Goal: Obtain resource: Download file/media

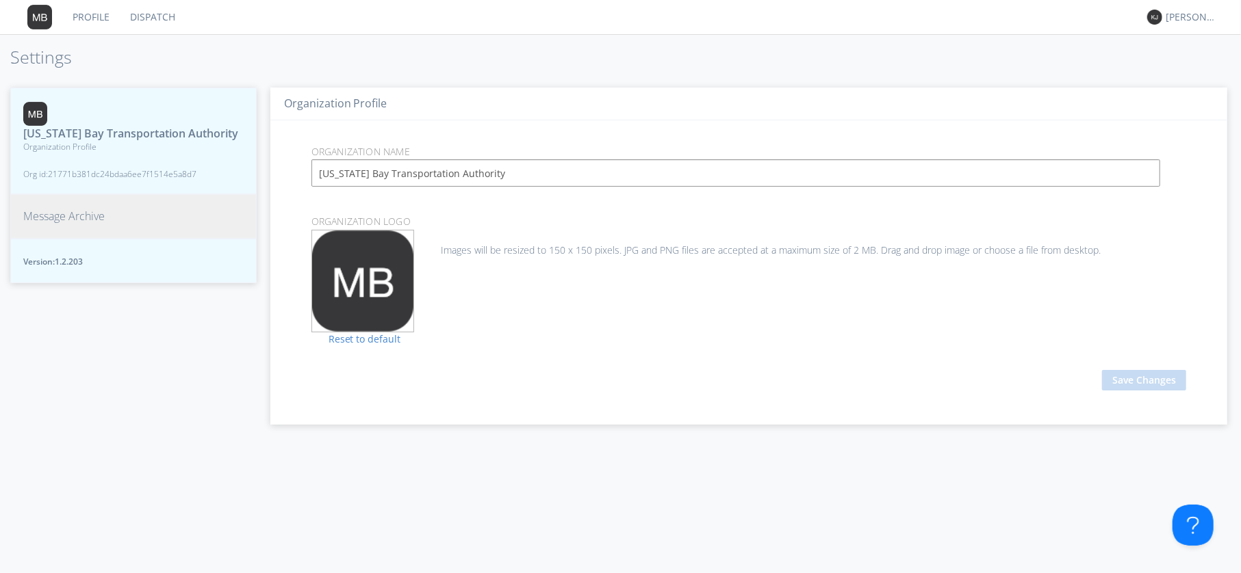
click at [77, 220] on span "Message Archive" at bounding box center [63, 217] width 81 height 16
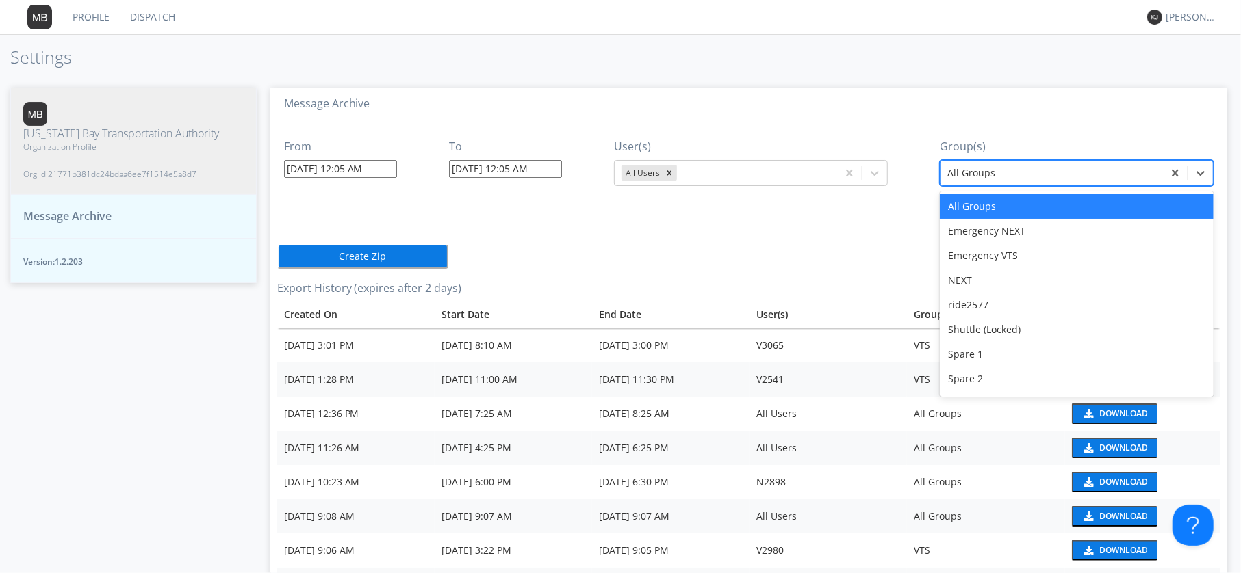
click at [979, 170] on div at bounding box center [1051, 173] width 209 height 16
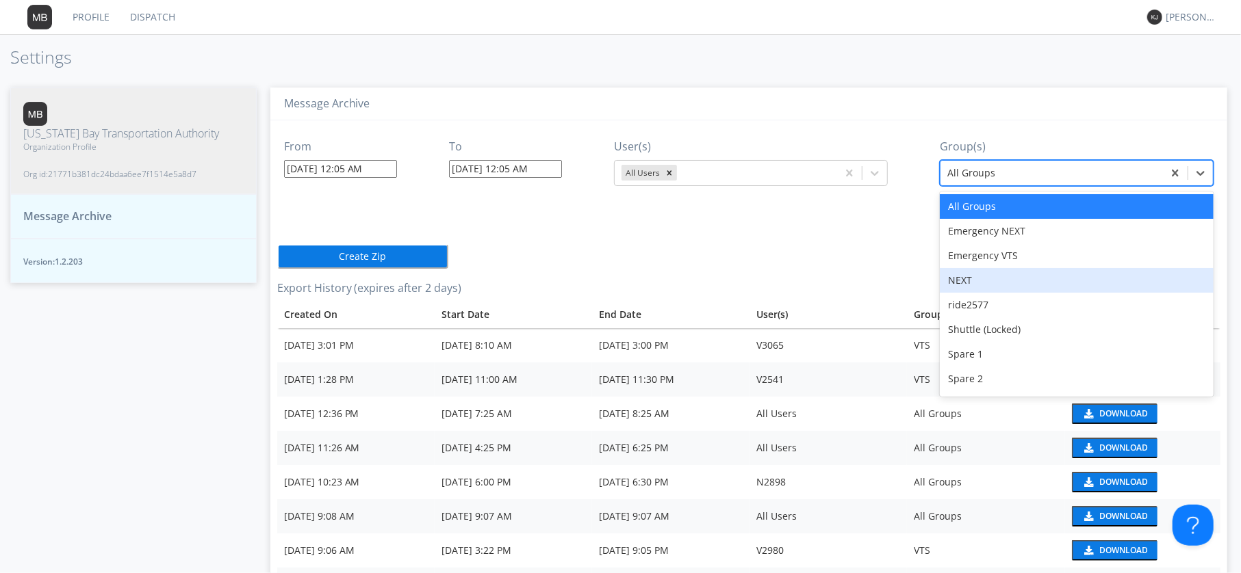
click at [979, 274] on div "NEXT" at bounding box center [1077, 280] width 274 height 25
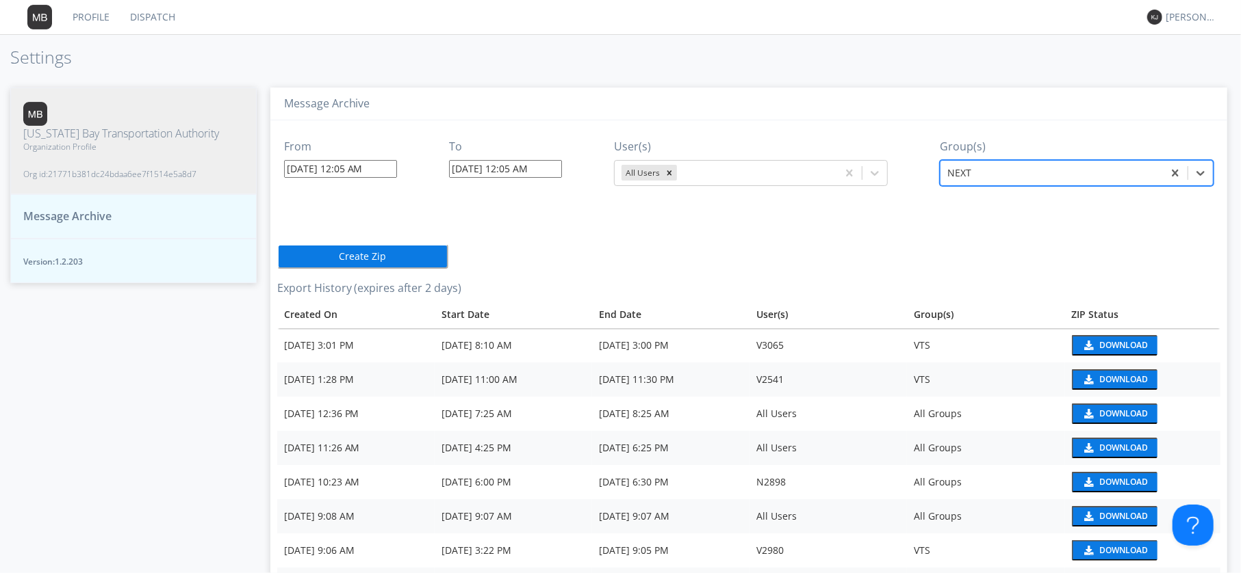
click at [313, 164] on input "[DATE] 12:05 AM" at bounding box center [340, 169] width 113 height 18
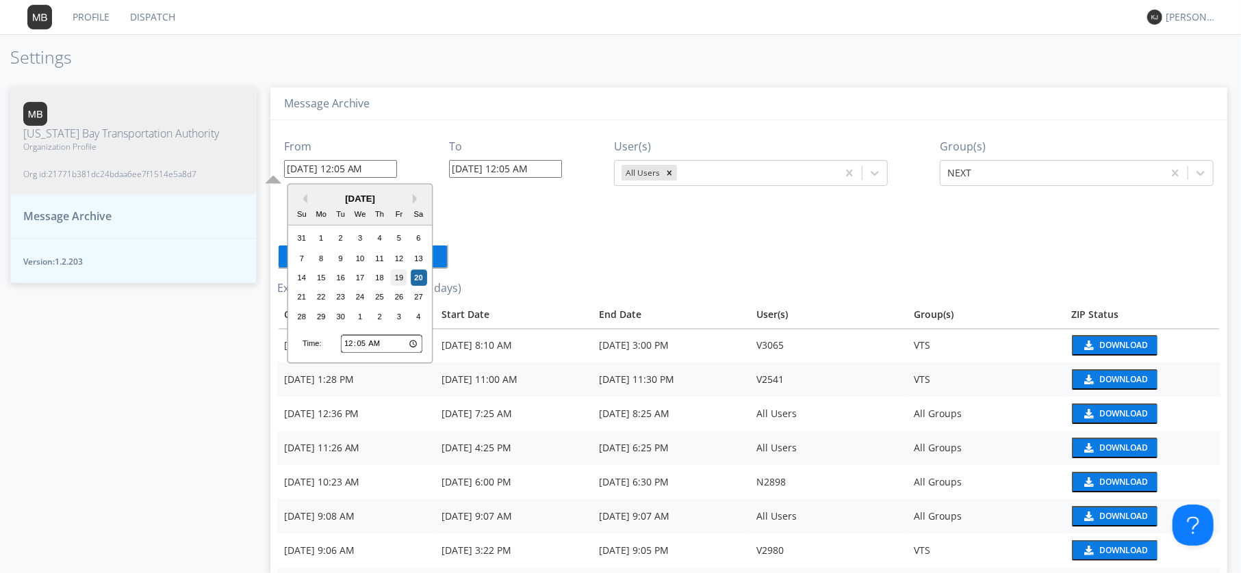
click at [400, 279] on div "19" at bounding box center [399, 278] width 16 height 16
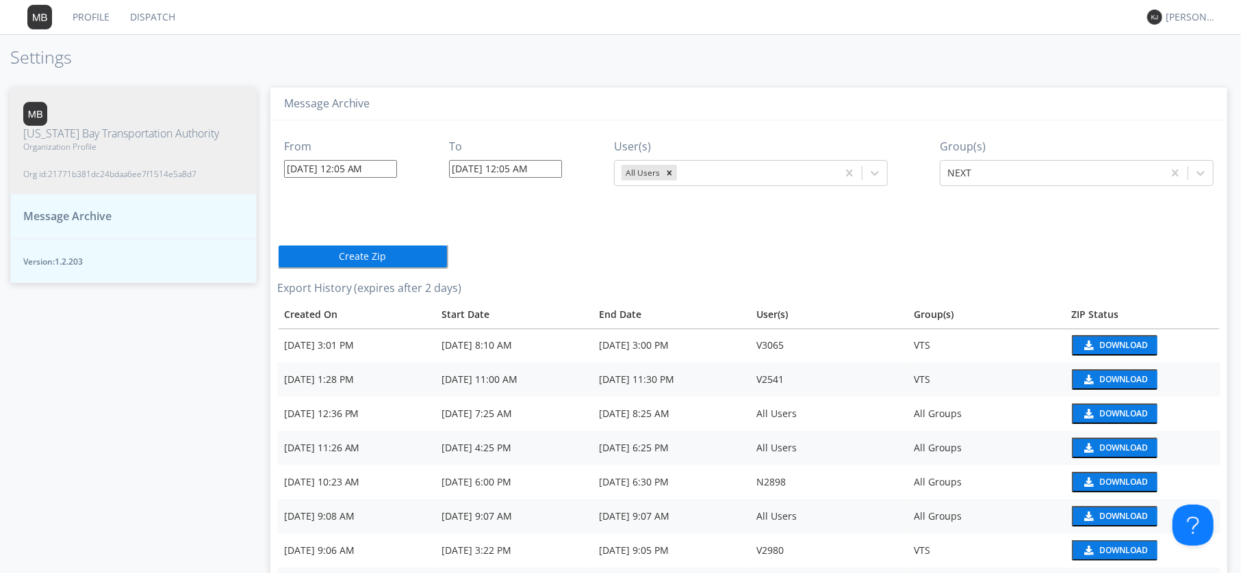
click at [344, 168] on input "[DATE] 12:05 AM" at bounding box center [340, 169] width 113 height 18
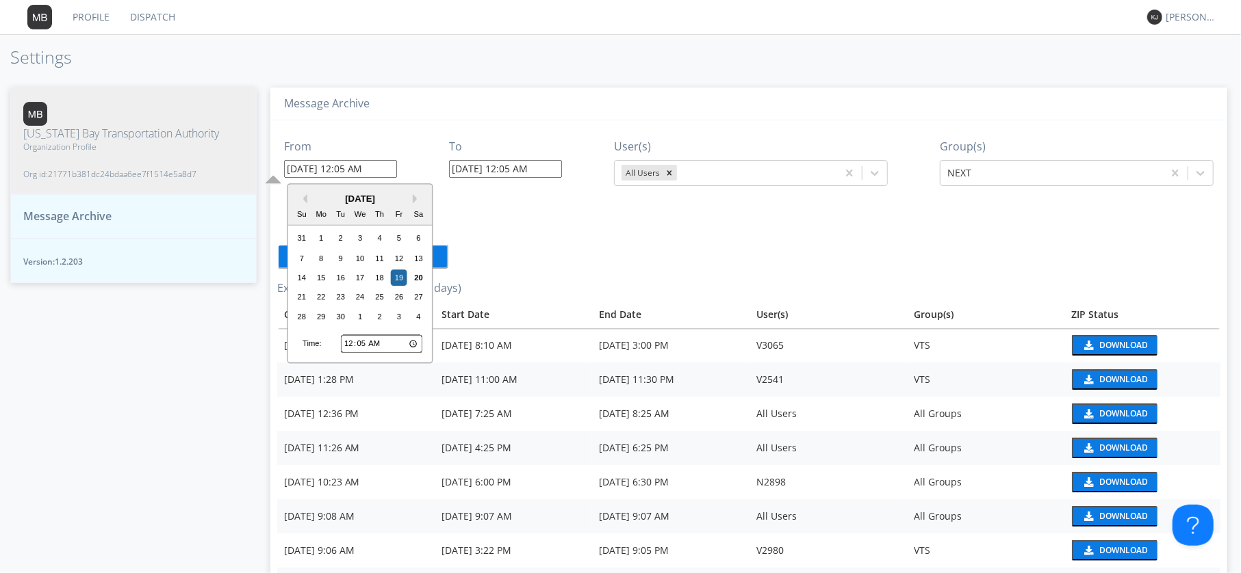
drag, startPoint x: 339, startPoint y: 168, endPoint x: 430, endPoint y: 186, distance: 92.9
click at [397, 178] on input "[DATE] 12:05 AM" at bounding box center [340, 169] width 113 height 18
type input "[DATE] 9:30 PM"
click at [524, 169] on input "[DATE] 12:05 AM" at bounding box center [505, 169] width 113 height 18
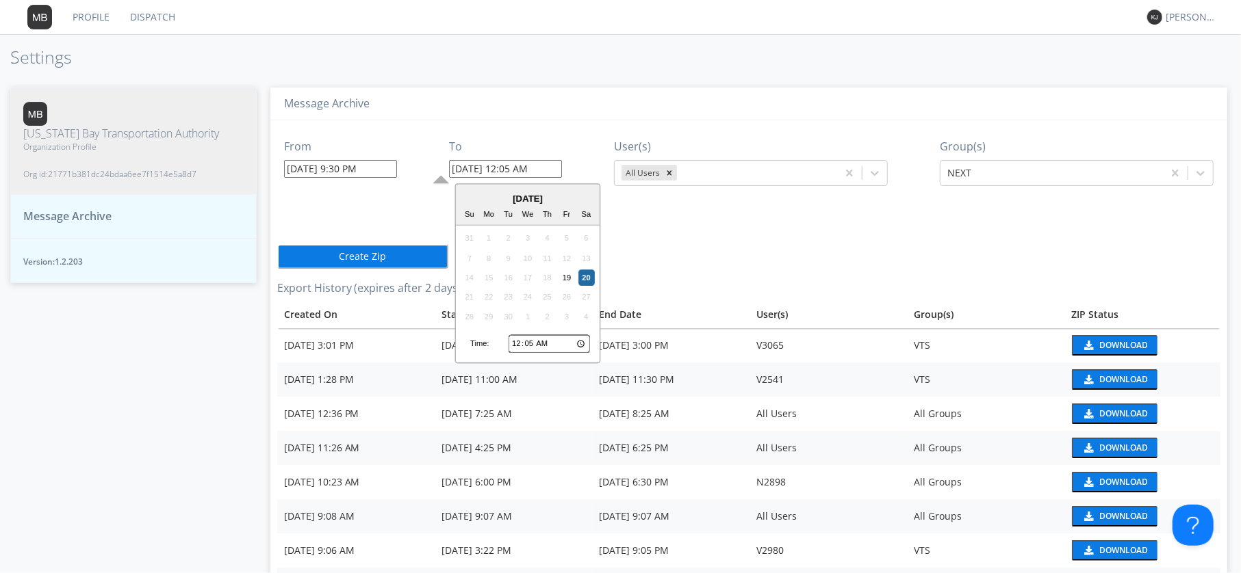
drag, startPoint x: 510, startPoint y: 167, endPoint x: 525, endPoint y: 169, distance: 14.5
click at [525, 169] on input "[DATE] 12:05 AM" at bounding box center [505, 169] width 113 height 18
click at [565, 274] on div "19" at bounding box center [566, 278] width 16 height 16
drag, startPoint x: 510, startPoint y: 169, endPoint x: 1180, endPoint y: 163, distance: 670.0
click at [562, 168] on input "[DATE] 12:05 AM" at bounding box center [505, 169] width 113 height 18
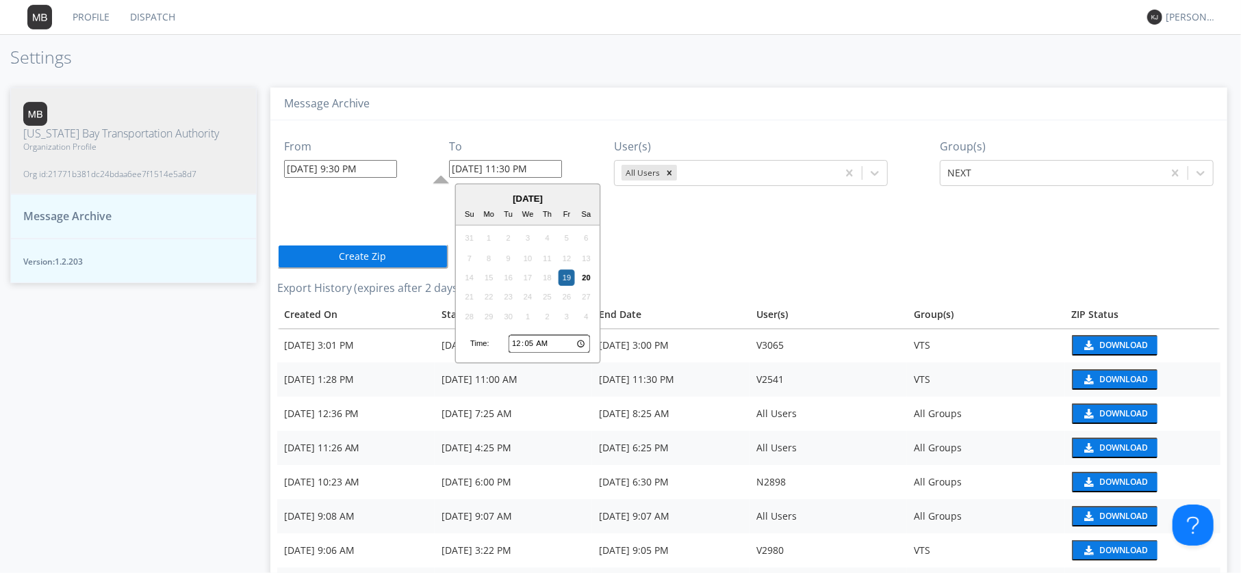
type input "[DATE] 11:30 PM"
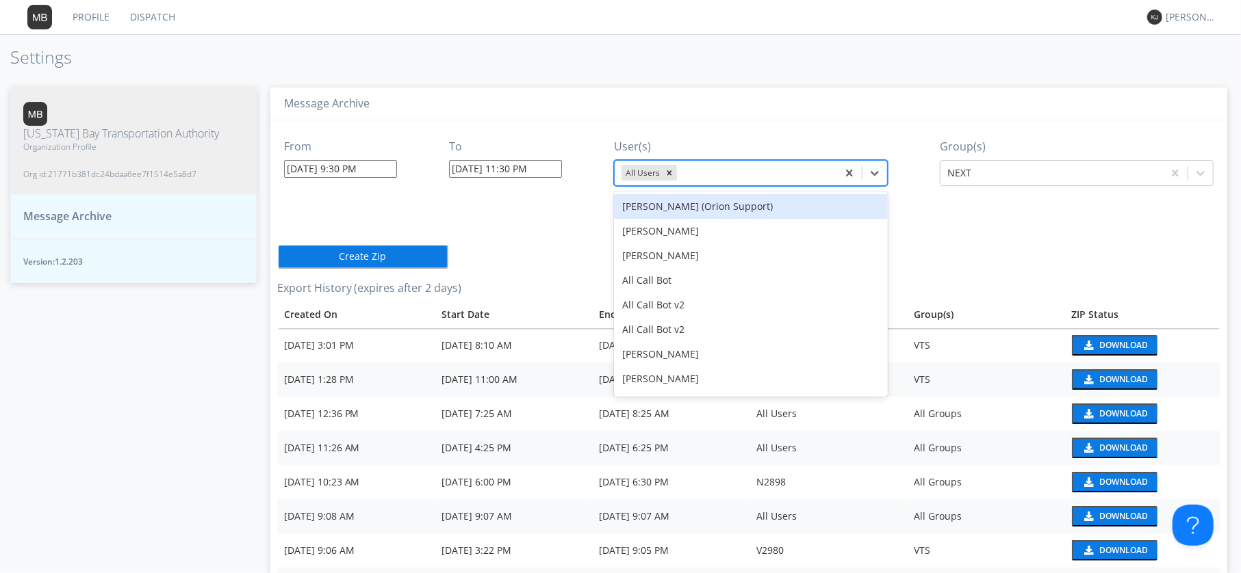
click at [753, 170] on div at bounding box center [755, 173] width 151 height 16
click at [674, 175] on icon "Remove All Users" at bounding box center [669, 173] width 10 height 10
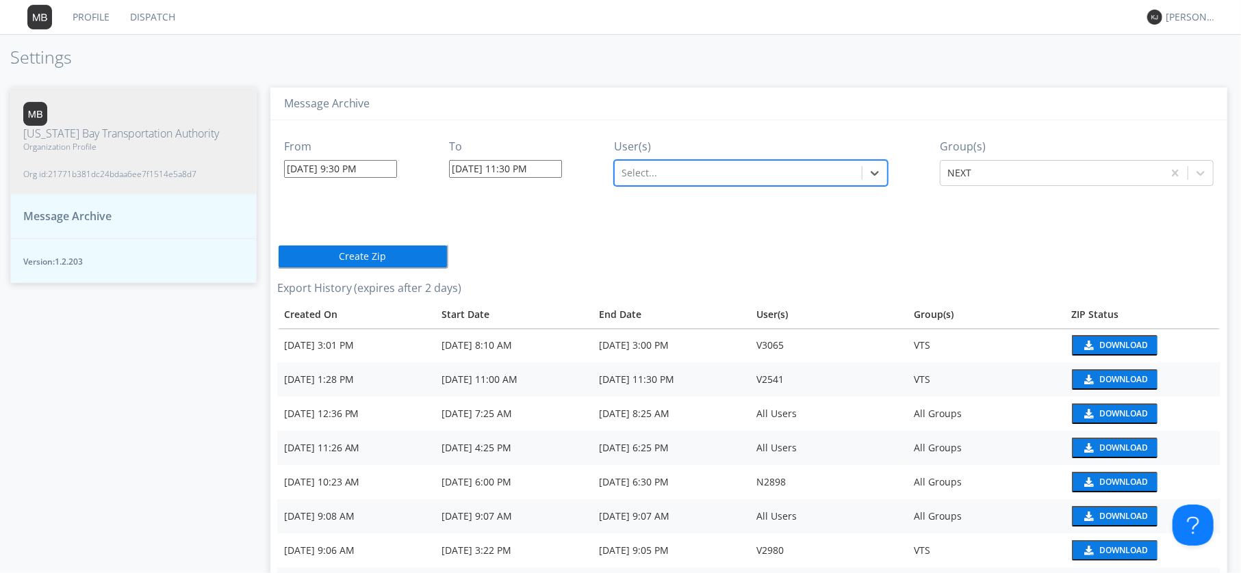
click at [669, 175] on div at bounding box center [737, 173] width 233 height 16
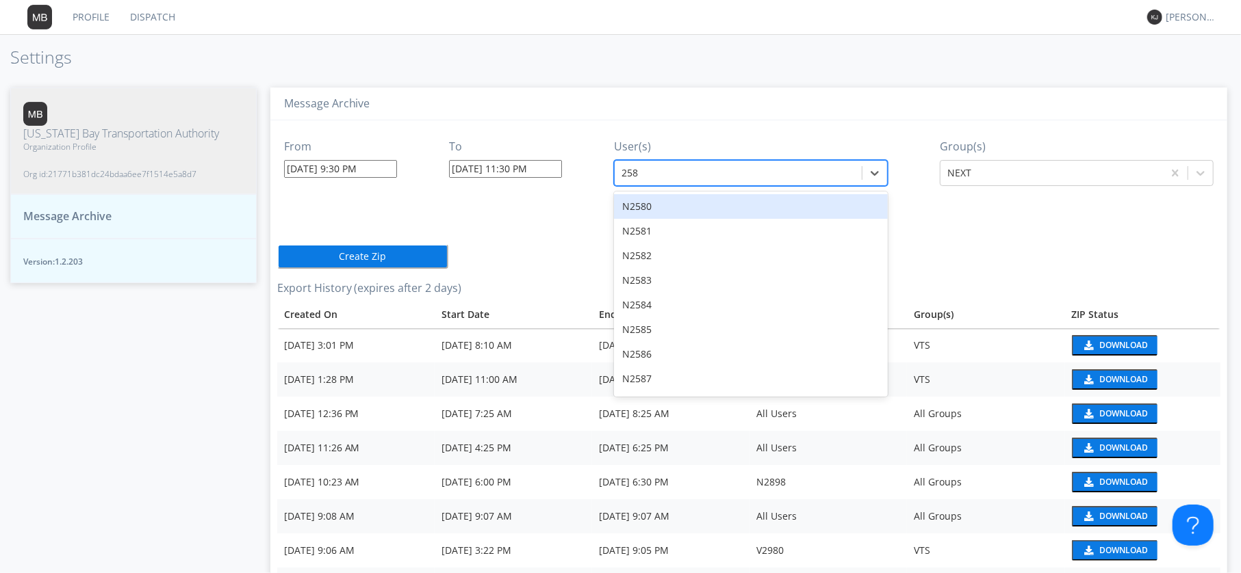
type input "2586"
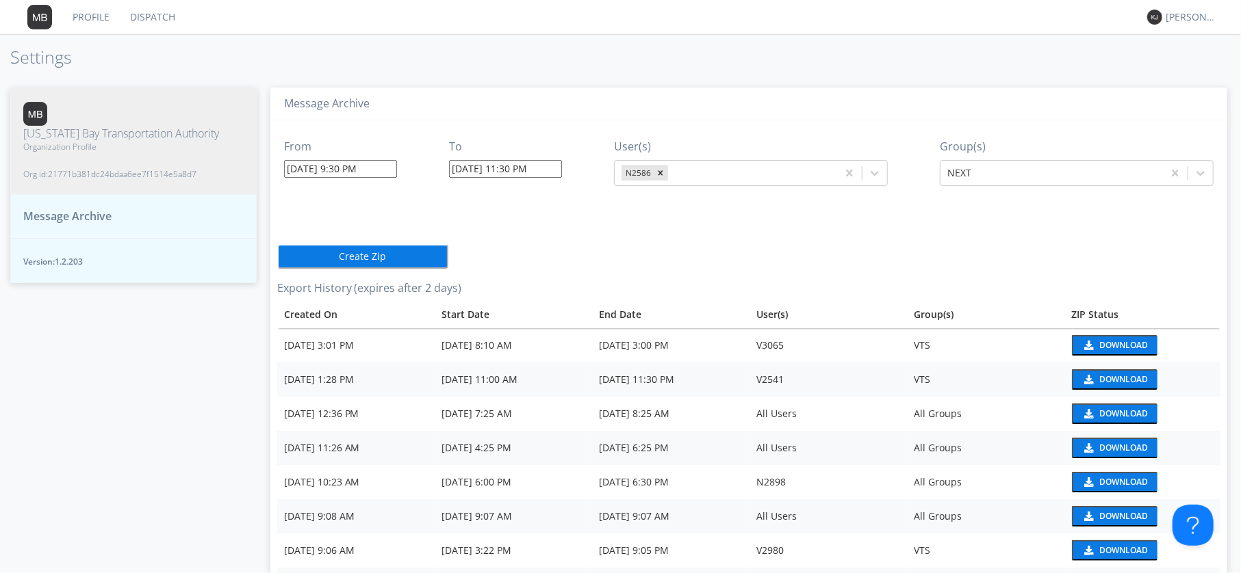
click at [328, 256] on button "Create Zip" at bounding box center [362, 256] width 171 height 25
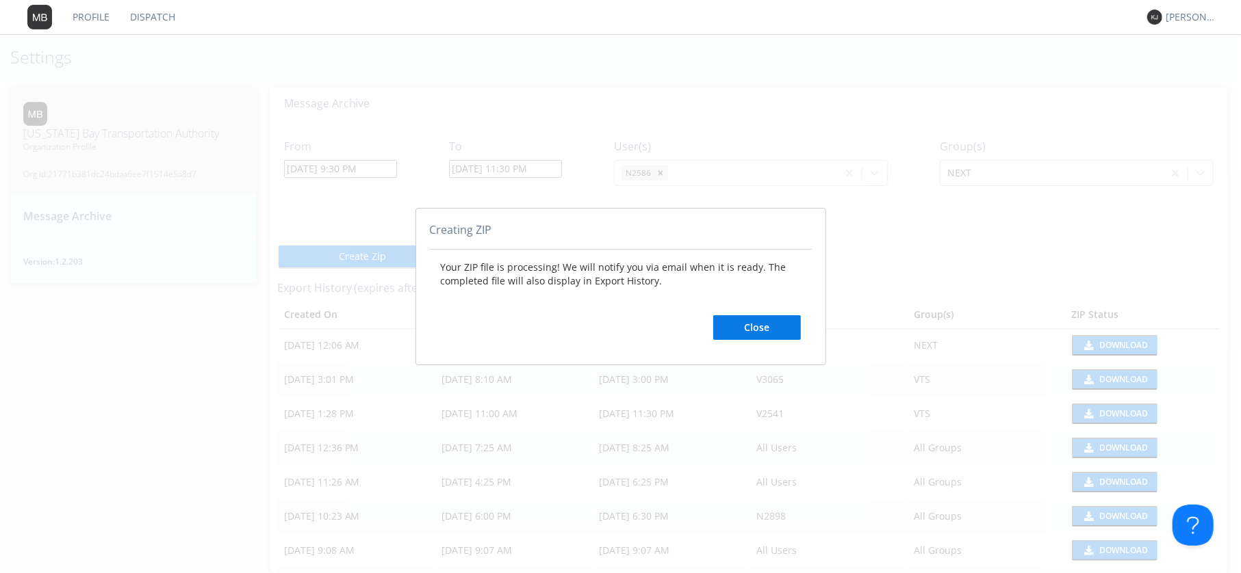
click at [767, 325] on button "Close" at bounding box center [757, 327] width 88 height 25
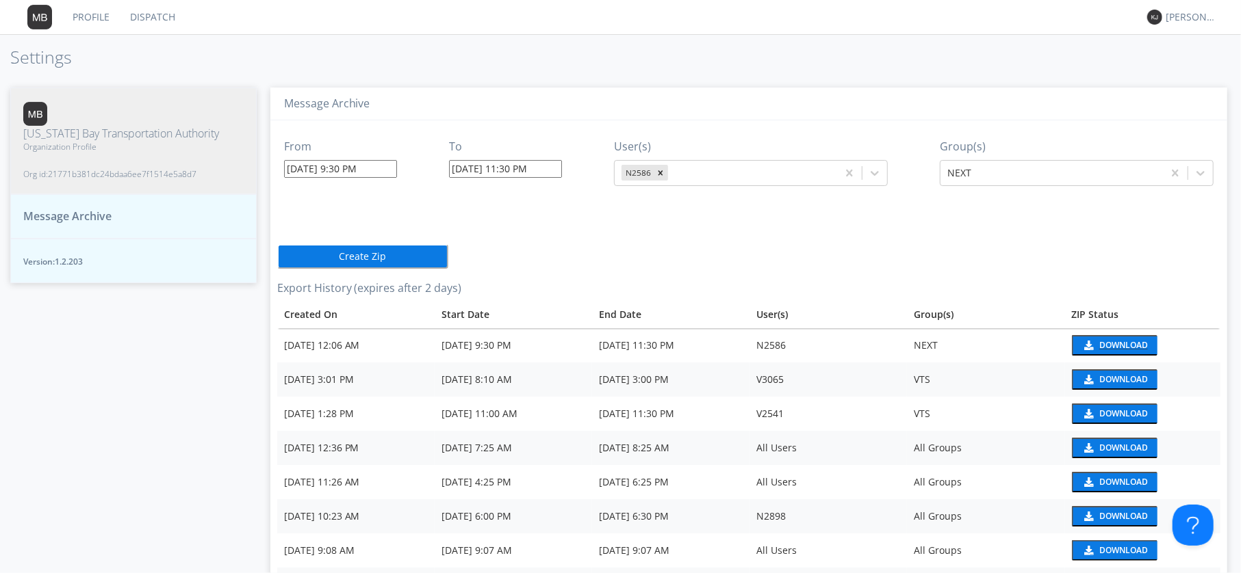
click at [1116, 344] on div "Download" at bounding box center [1123, 345] width 49 height 8
click at [721, 27] on nav "Profile Dispatch [PERSON_NAME]" at bounding box center [620, 17] width 1241 height 35
click at [161, 11] on link "Dispatch" at bounding box center [153, 17] width 66 height 34
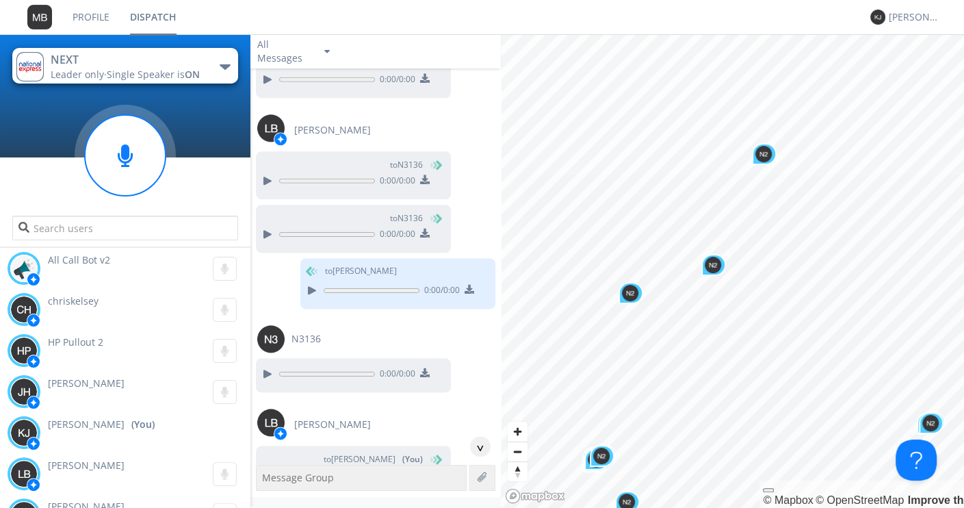
scroll to position [1388, 0]
